Goal: Communication & Community: Ask a question

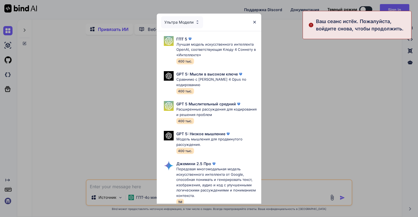
click at [108, 149] on div "Ультра Модели ГПТ 5 Лучшая модель искусственного интеллекта OpenAI, соответству…" at bounding box center [209, 108] width 418 height 217
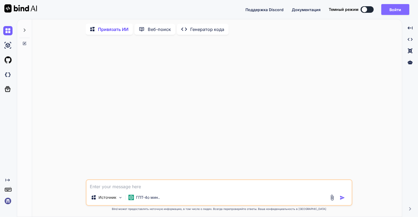
click at [401, 9] on button "Войти" at bounding box center [395, 9] width 28 height 11
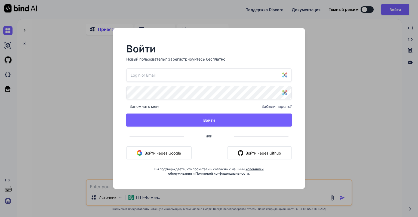
click at [179, 152] on button "Войти через Google" at bounding box center [158, 153] width 65 height 13
click at [165, 152] on button "Войти через Google" at bounding box center [158, 153] width 65 height 13
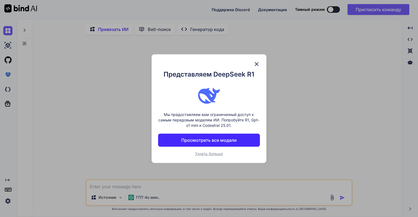
click at [256, 65] on img at bounding box center [256, 64] width 7 height 7
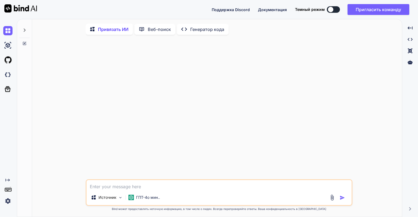
click at [5, 204] on img at bounding box center [7, 201] width 9 height 9
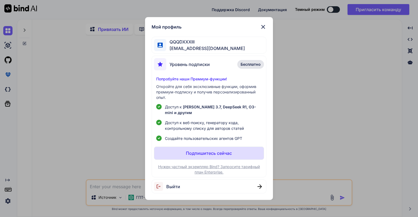
click at [218, 45] on span "[EMAIL_ADDRESS][DOMAIN_NAME]" at bounding box center [205, 48] width 79 height 7
click at [247, 62] on span "Бесплатно" at bounding box center [251, 64] width 20 height 5
click at [192, 65] on span "Уровень подписки" at bounding box center [190, 64] width 40 height 7
click at [264, 28] on img at bounding box center [263, 27] width 7 height 7
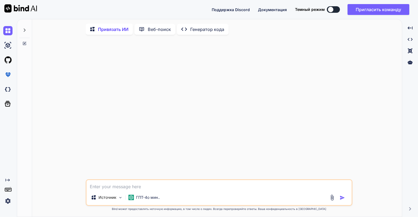
click at [7, 201] on img at bounding box center [7, 201] width 9 height 9
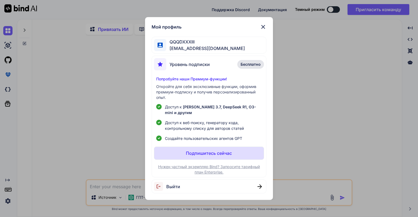
click at [253, 66] on span "Бесплатно" at bounding box center [251, 64] width 20 height 5
click at [208, 79] on p "Попробуйте наши Премиум-функции!" at bounding box center [208, 78] width 105 height 5
click at [226, 50] on div "QQQDXXXIII [EMAIL_ADDRESS][DOMAIN_NAME]" at bounding box center [209, 45] width 115 height 17
click at [263, 26] on img at bounding box center [263, 27] width 7 height 7
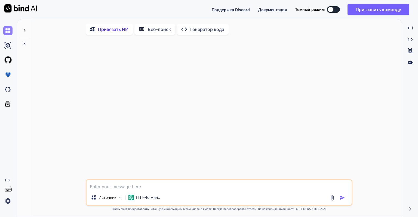
click at [10, 29] on img at bounding box center [7, 30] width 9 height 9
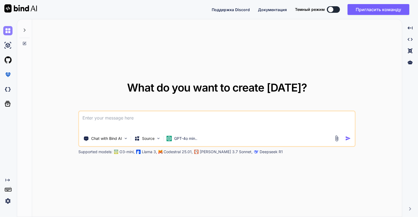
type textarea "x"
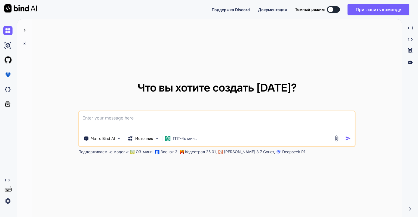
click at [6, 199] on img at bounding box center [7, 201] width 9 height 9
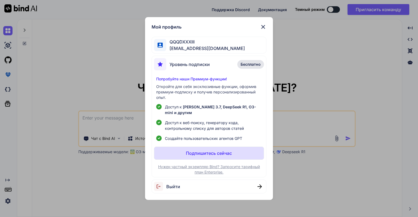
click at [251, 64] on span "Бесплатно" at bounding box center [251, 64] width 20 height 5
click at [265, 25] on img at bounding box center [263, 27] width 7 height 7
